Goal: Find specific page/section: Find specific page/section

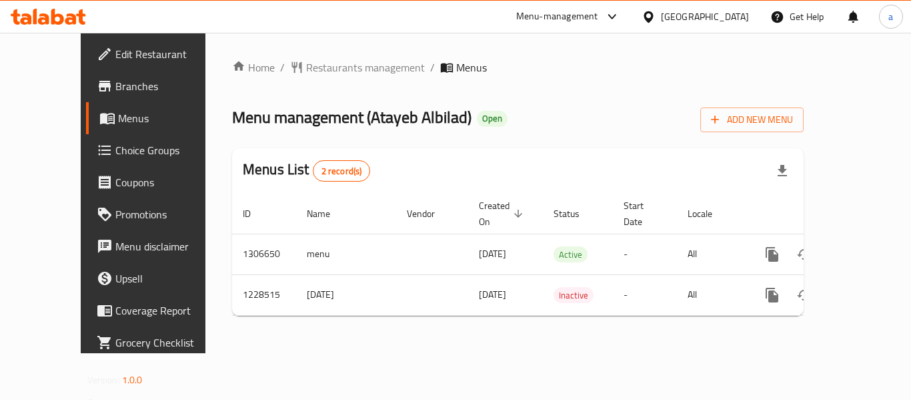
click at [350, 64] on span "Restaurants management" at bounding box center [365, 67] width 119 height 16
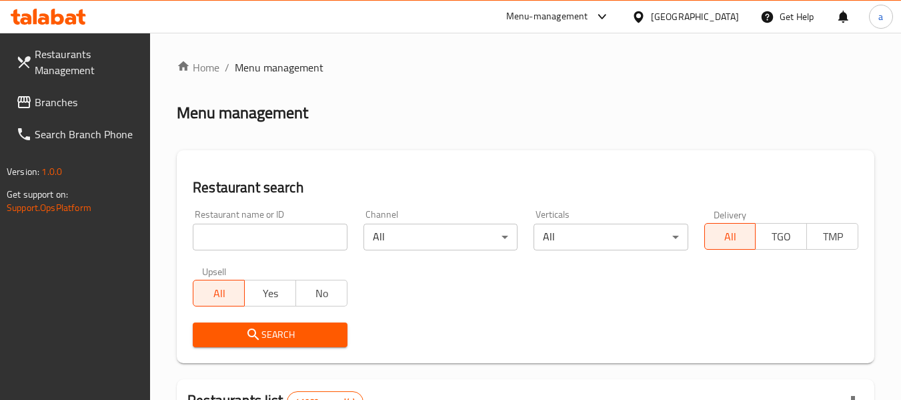
click at [296, 241] on input "search" at bounding box center [270, 236] width 154 height 27
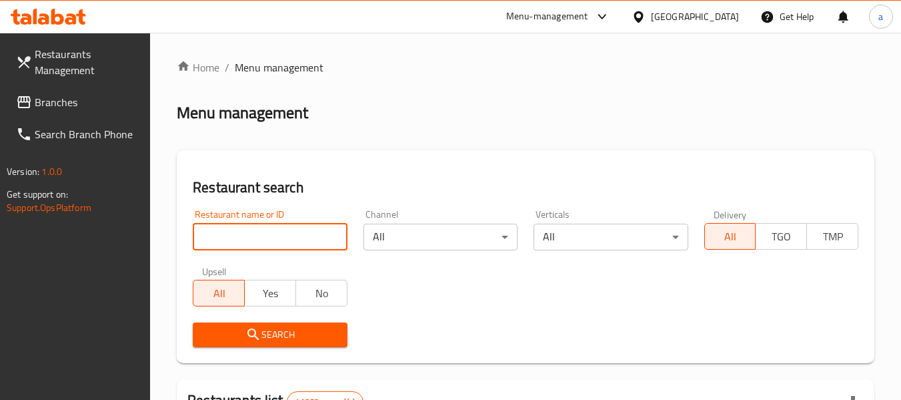
paste input "676456"
type input "676456"
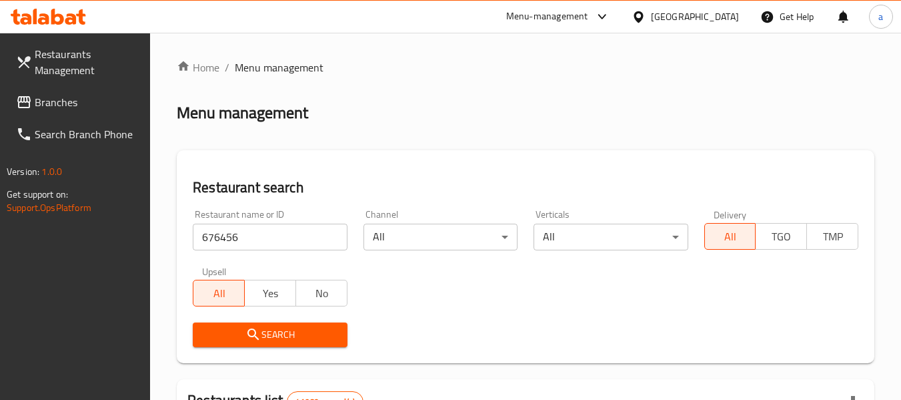
click at [303, 328] on span "Search" at bounding box center [269, 334] width 133 height 17
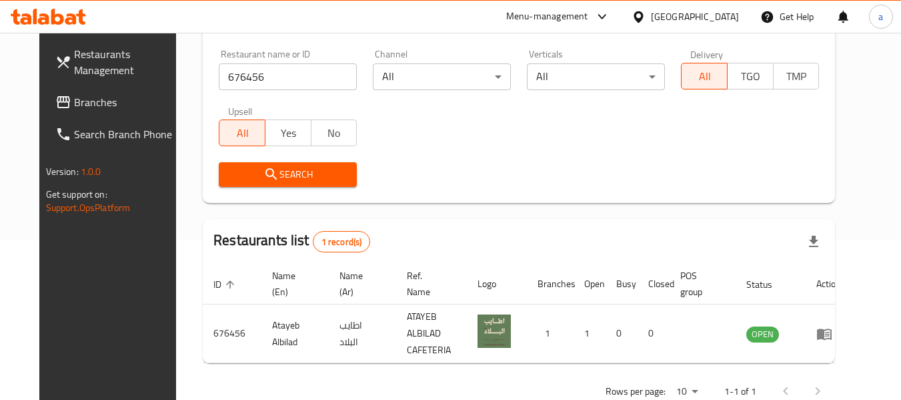
scroll to position [184, 0]
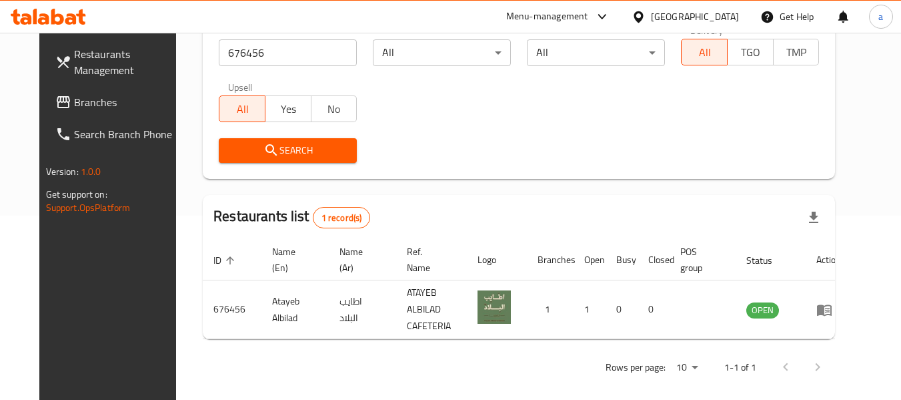
click at [659, 13] on div "[GEOGRAPHIC_DATA]" at bounding box center [695, 16] width 88 height 15
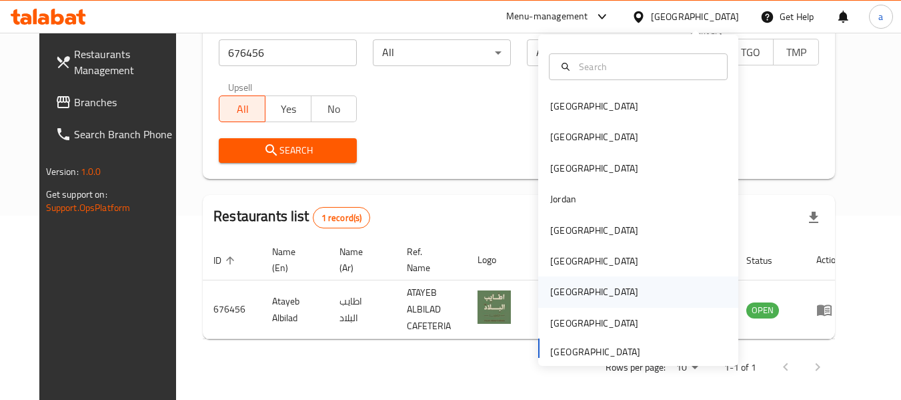
click at [590, 287] on div "Qatar" at bounding box center [638, 291] width 200 height 31
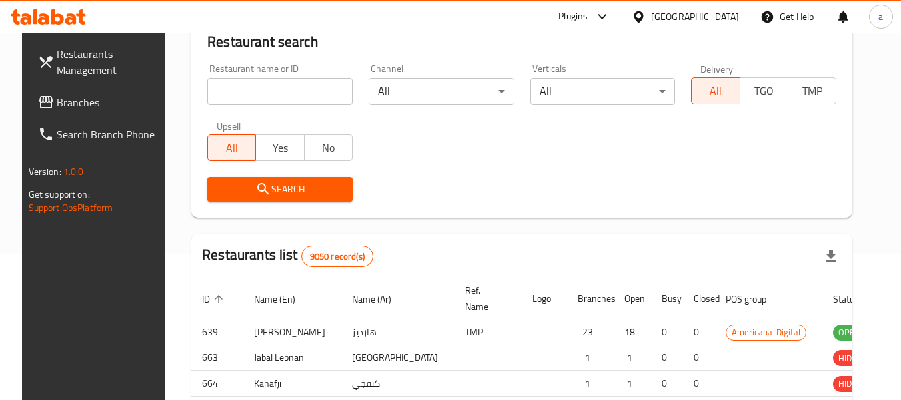
scroll to position [184, 0]
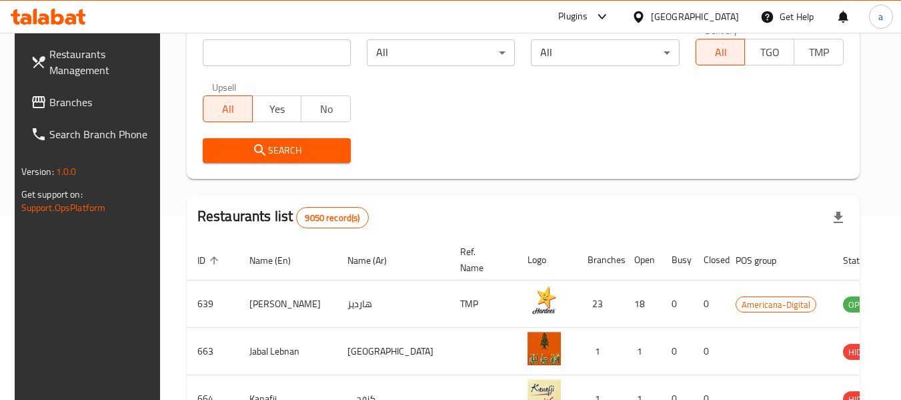
click at [119, 113] on link "Branches" at bounding box center [92, 102] width 145 height 32
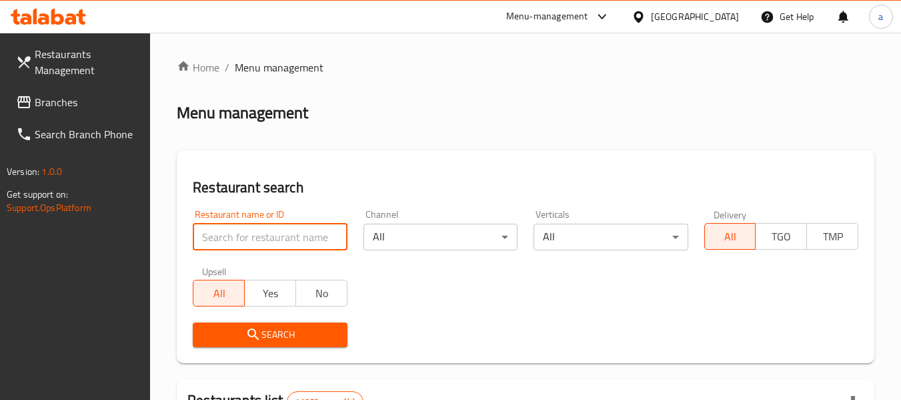
click at [289, 233] on input "search" at bounding box center [270, 236] width 154 height 27
paste input "701342"
type input "701342"
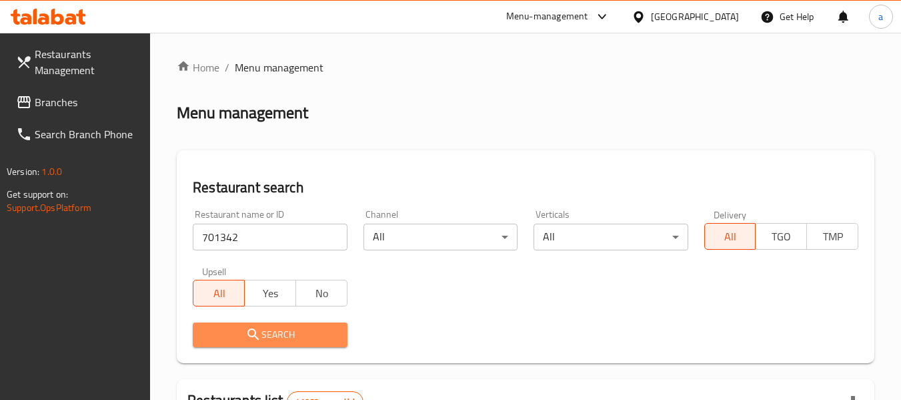
click at [309, 340] on span "Search" at bounding box center [269, 334] width 133 height 17
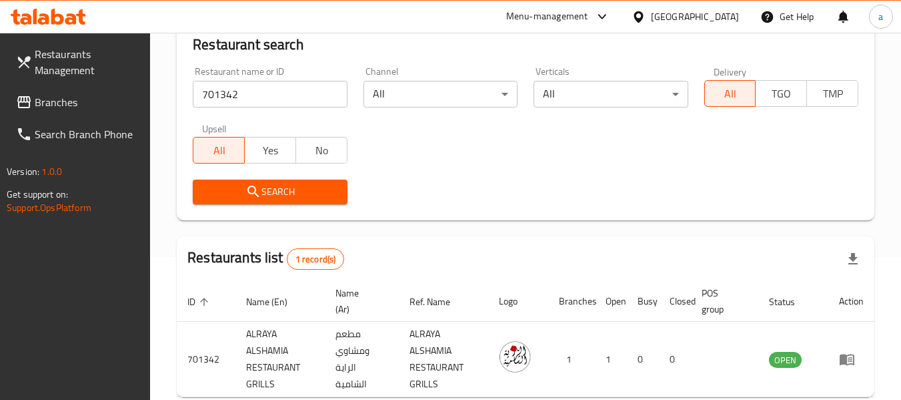
scroll to position [79, 0]
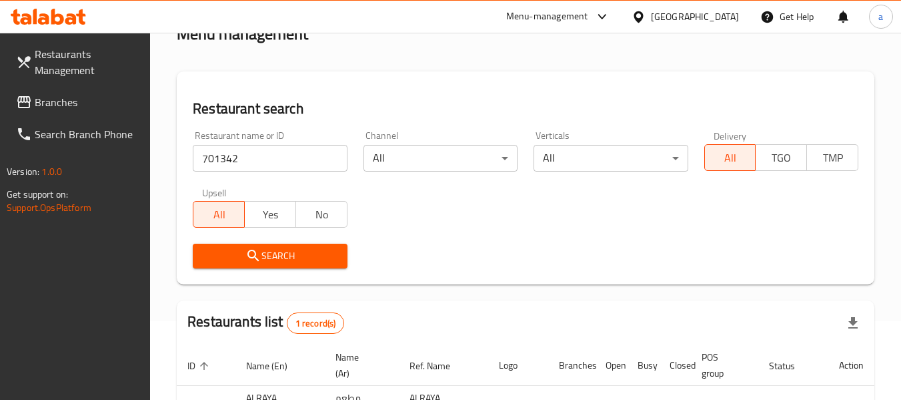
click at [79, 103] on span "Branches" at bounding box center [87, 102] width 105 height 16
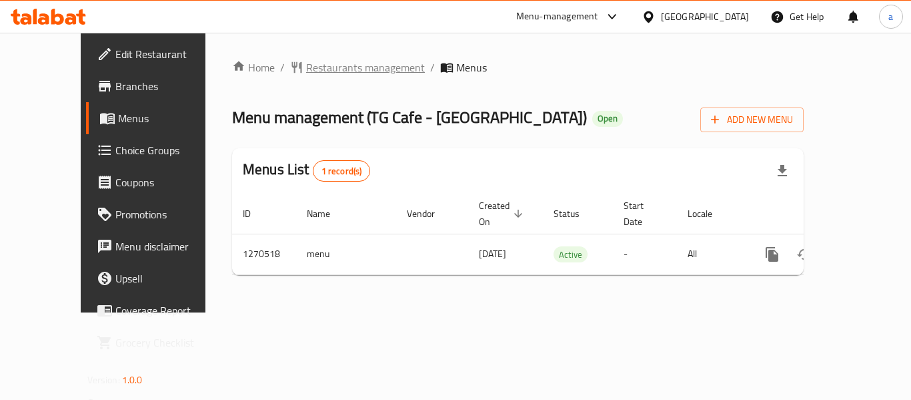
click at [318, 71] on span "Restaurants management" at bounding box center [365, 67] width 119 height 16
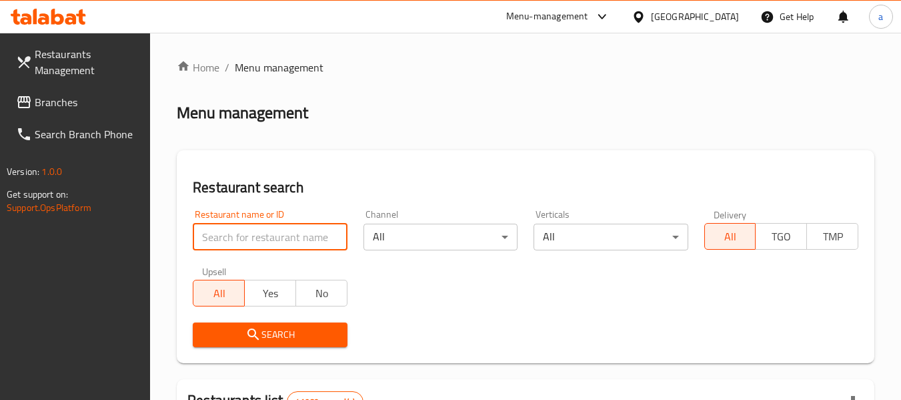
click at [295, 233] on input "search" at bounding box center [270, 236] width 154 height 27
paste input "689229"
type input "689229"
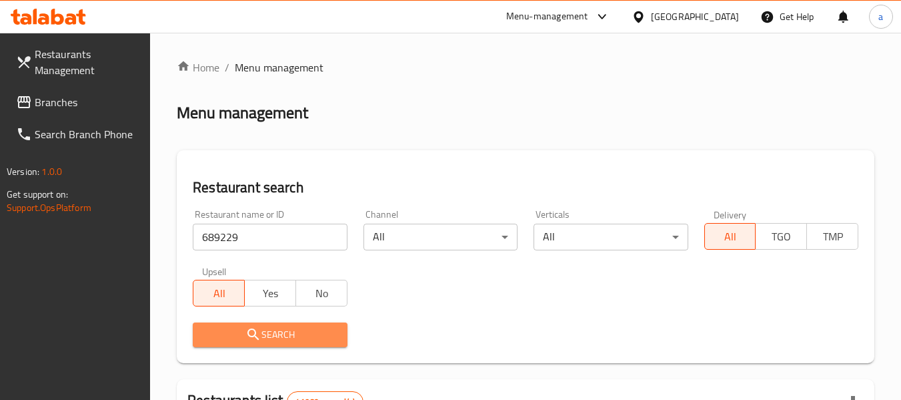
click at [305, 335] on span "Search" at bounding box center [269, 334] width 133 height 17
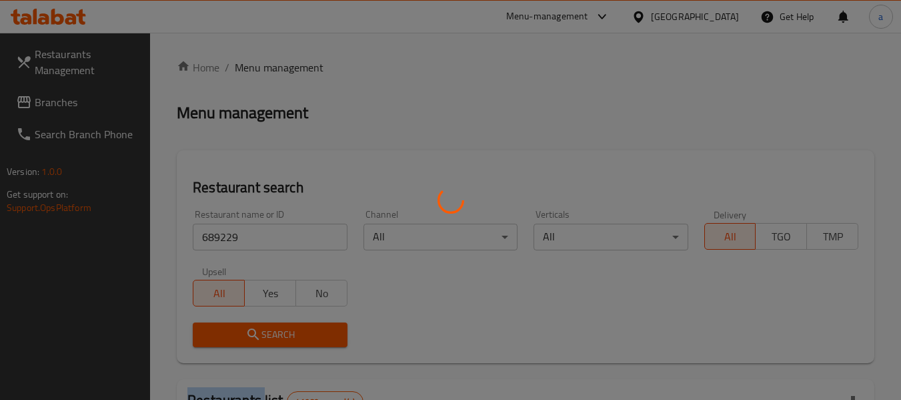
click at [305, 335] on div at bounding box center [450, 200] width 901 height 400
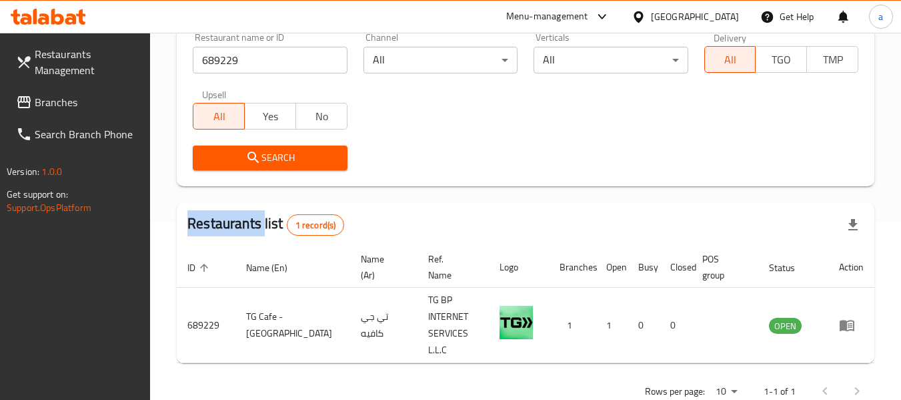
scroll to position [179, 0]
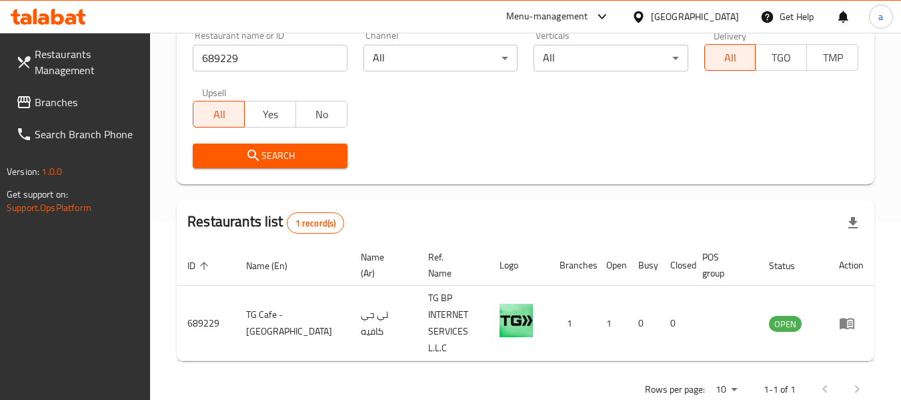
click at [712, 11] on div "[GEOGRAPHIC_DATA]" at bounding box center [695, 16] width 88 height 15
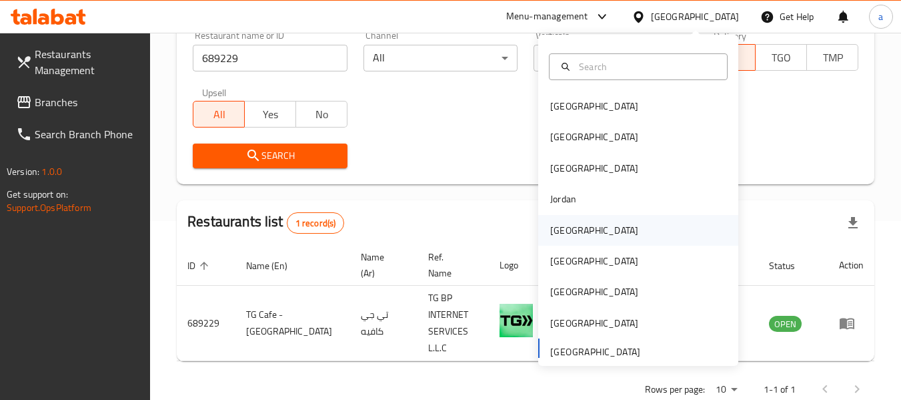
click at [653, 235] on div "Kuwait" at bounding box center [638, 230] width 200 height 31
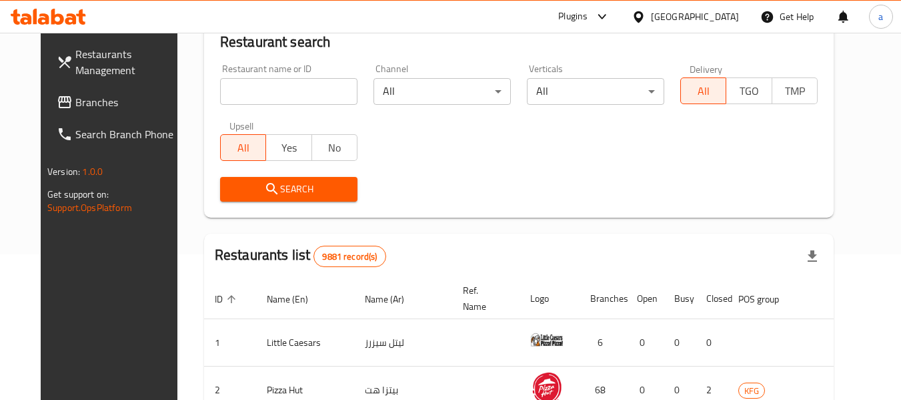
scroll to position [179, 0]
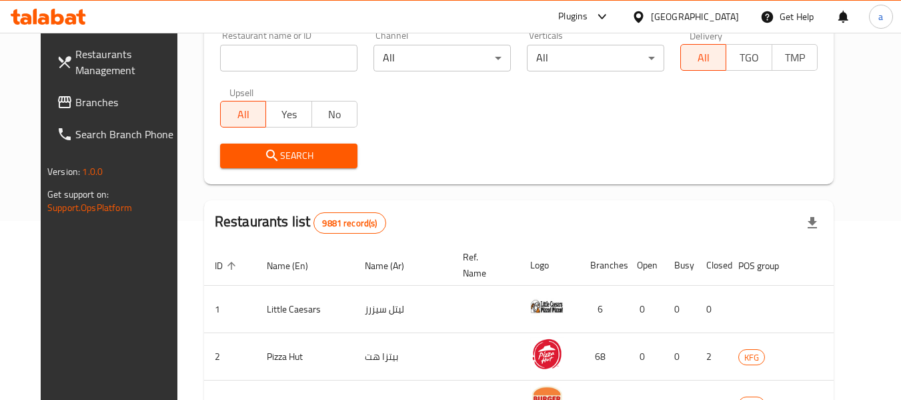
click at [98, 107] on span "Branches" at bounding box center [127, 102] width 105 height 16
